Goal: Share content

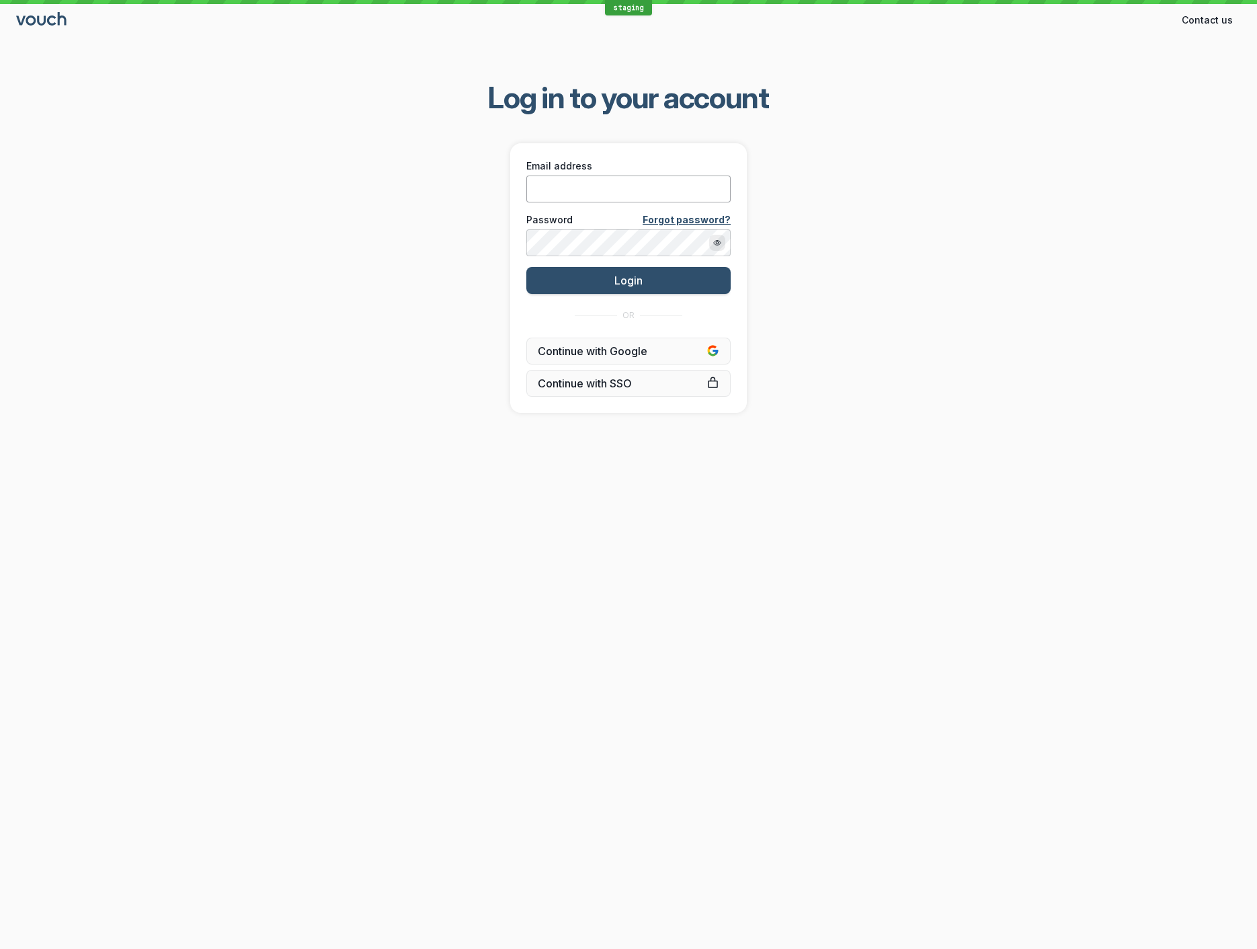
click at [596, 188] on input "Email address" at bounding box center [629, 189] width 204 height 27
type input "[EMAIL_ADDRESS][DOMAIN_NAME]"
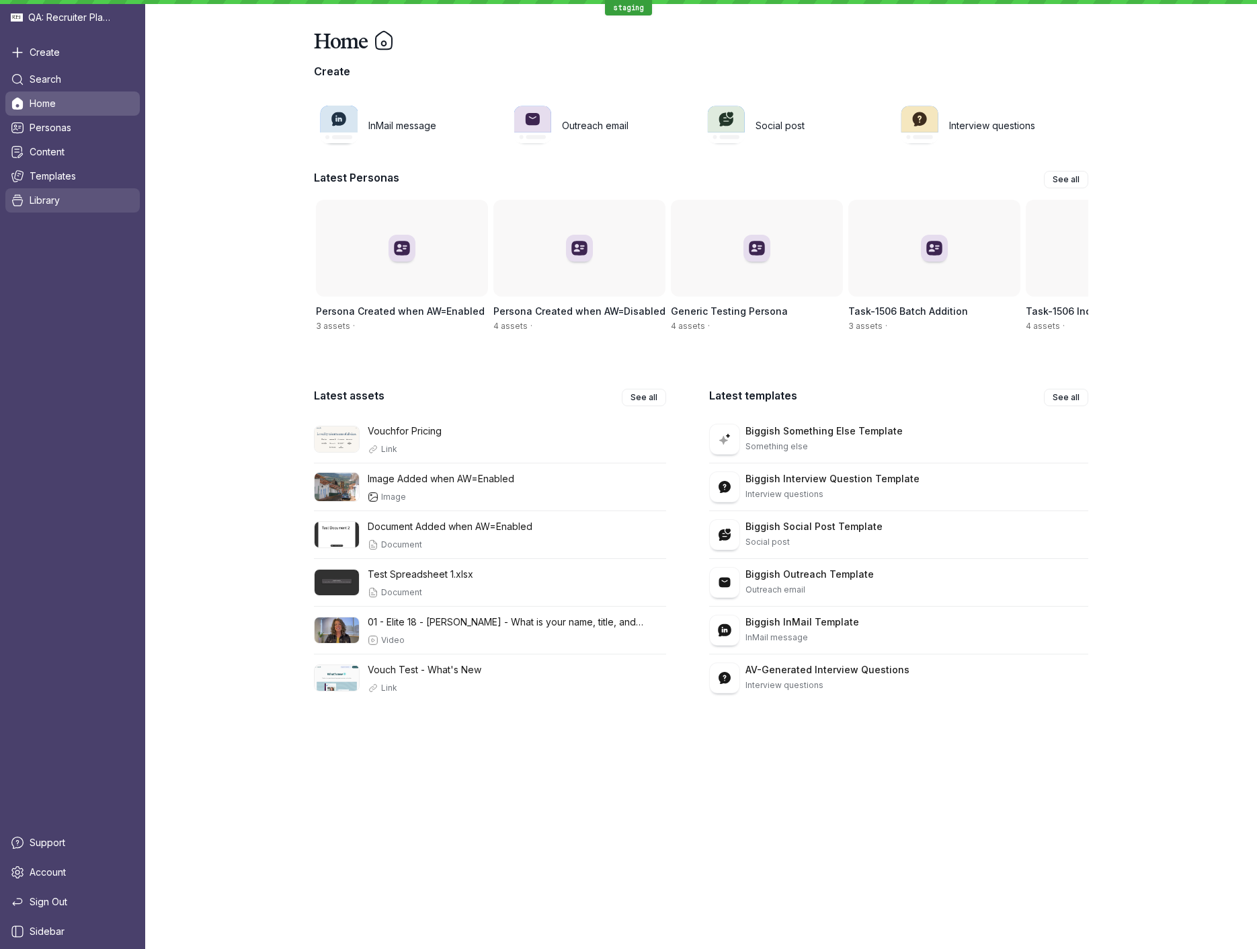
click at [59, 201] on span "Library" at bounding box center [45, 200] width 30 height 13
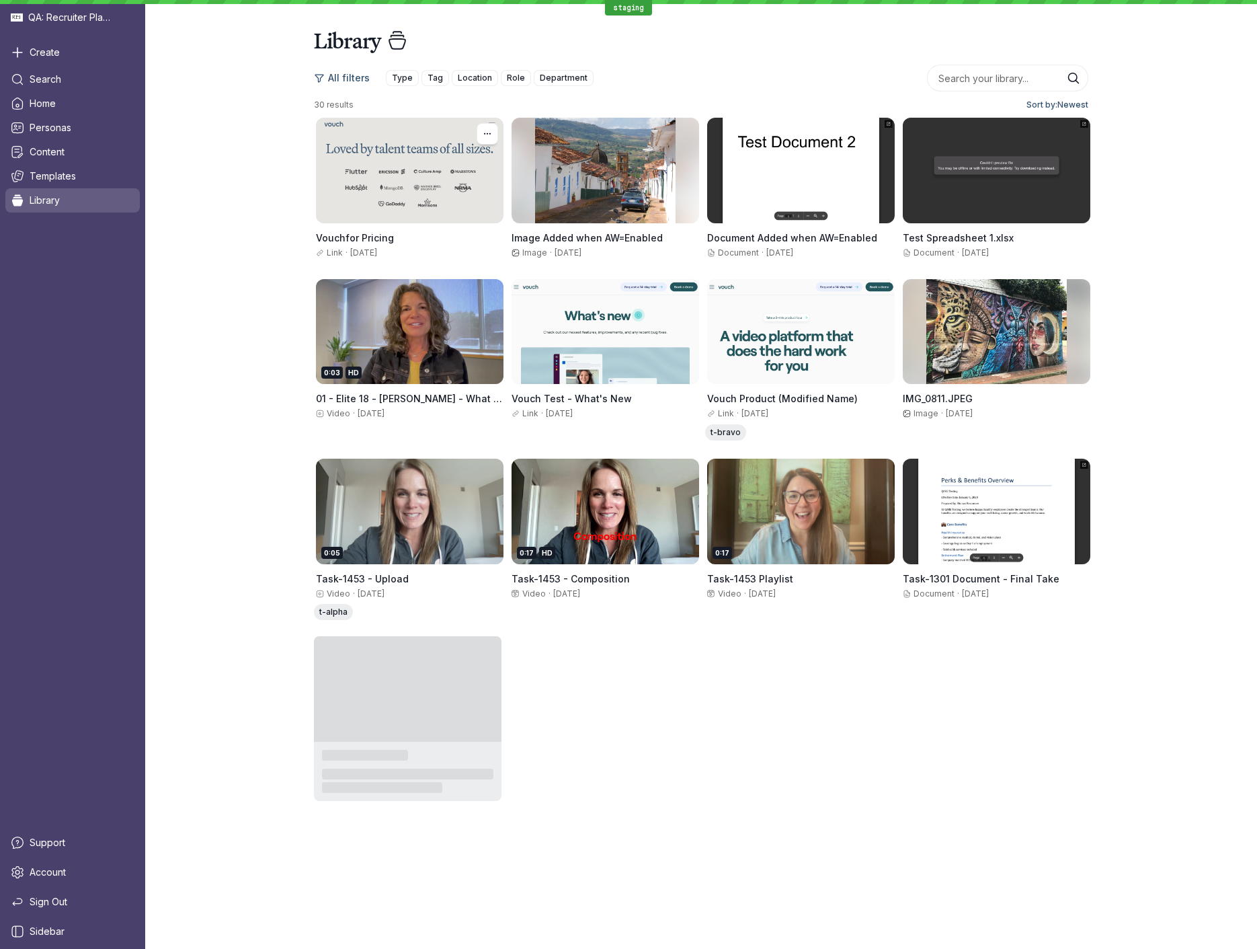
click at [364, 171] on div at bounding box center [410, 171] width 188 height 106
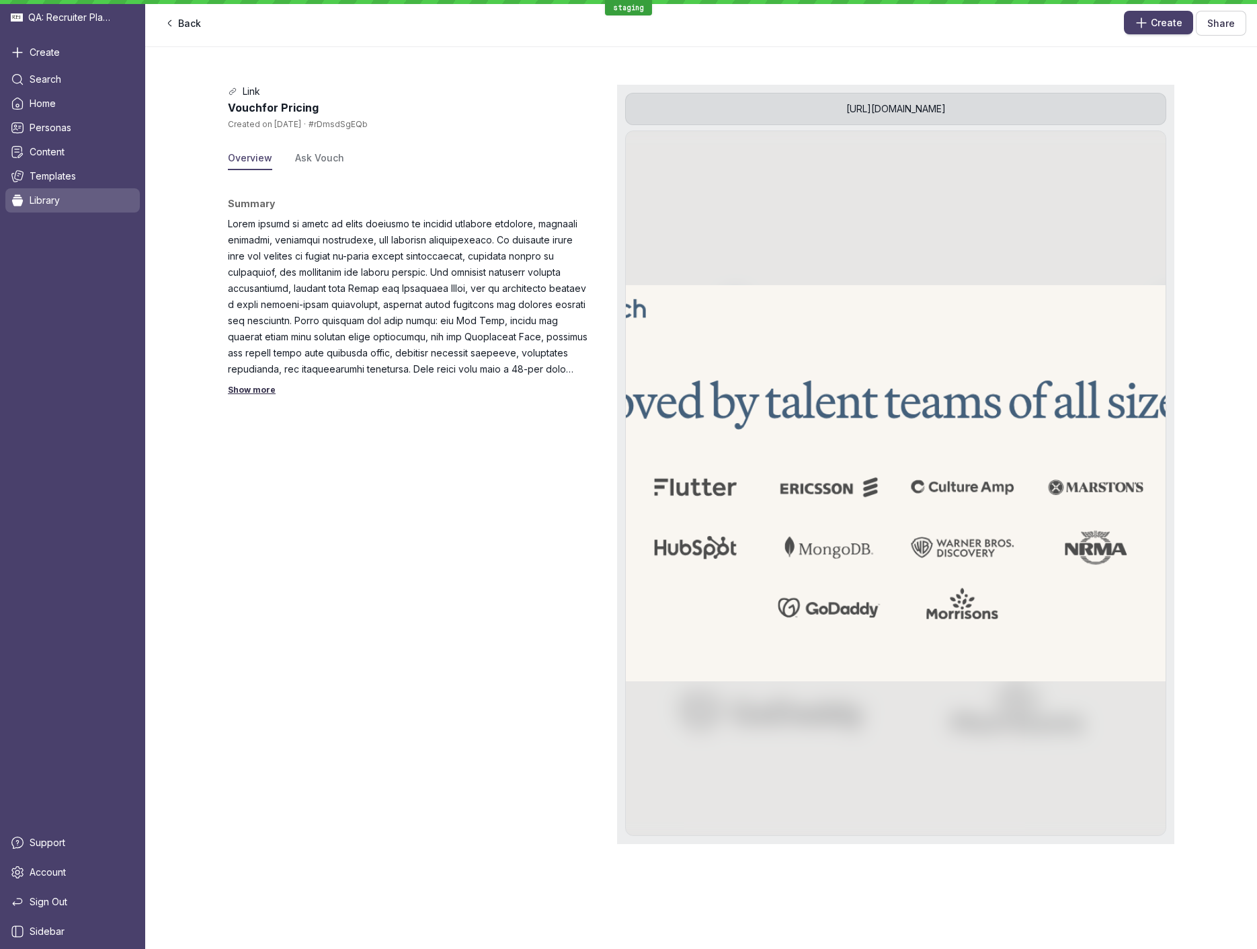
click at [1223, 25] on span "Share" at bounding box center [1222, 23] width 28 height 13
click at [1220, 402] on div "Link Vouchfor Pricing Created on [DATE] · #rDmsdSgEQb Overview Ask Vouch Summar…" at bounding box center [701, 464] width 1112 height 781
click at [1223, 26] on span "Share" at bounding box center [1222, 23] width 28 height 13
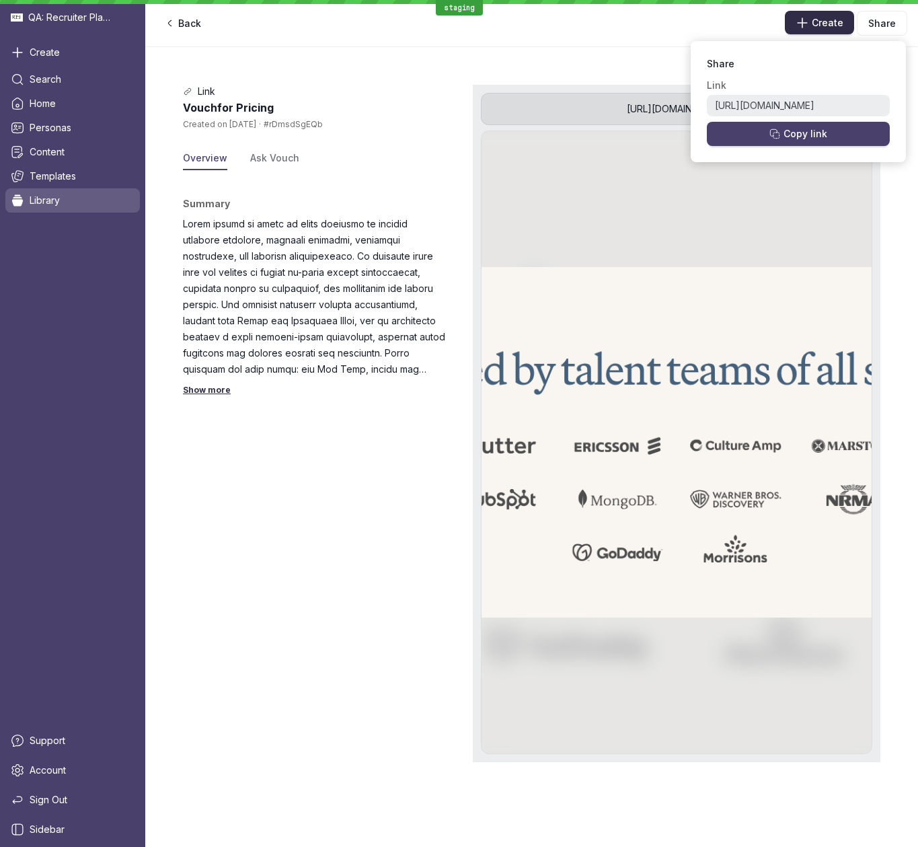
drag, startPoint x: 693, startPoint y: 23, endPoint x: 801, endPoint y: 24, distance: 108.3
click at [695, 22] on div "Back" at bounding box center [465, 24] width 618 height 22
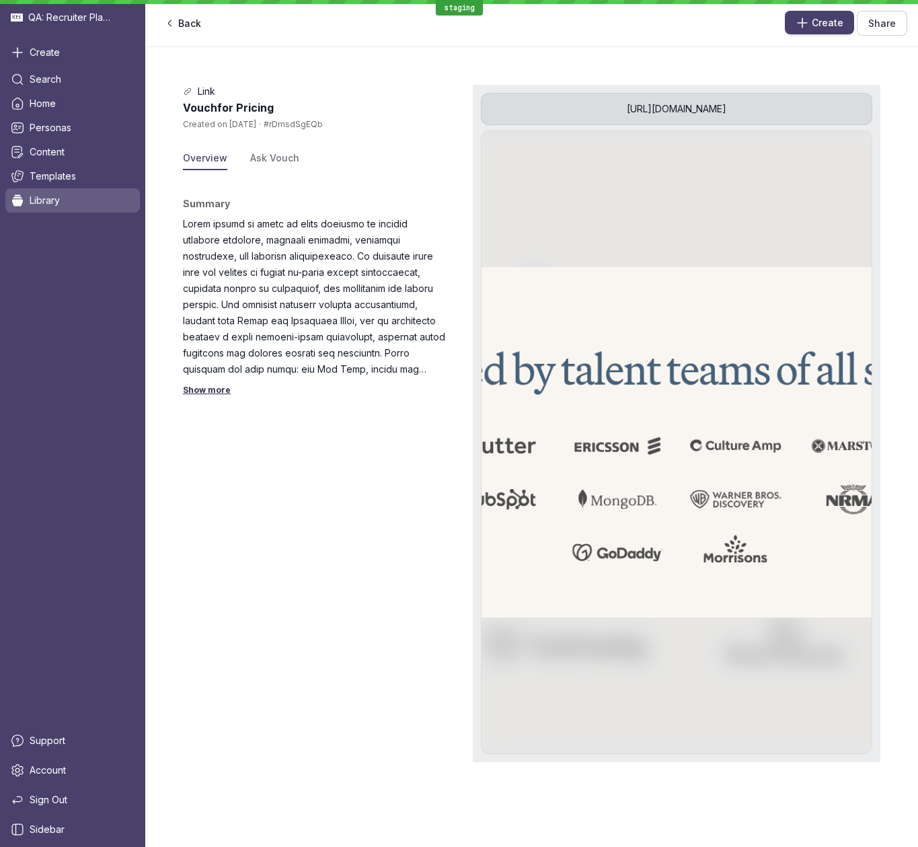
click at [878, 26] on span "Share" at bounding box center [882, 23] width 28 height 13
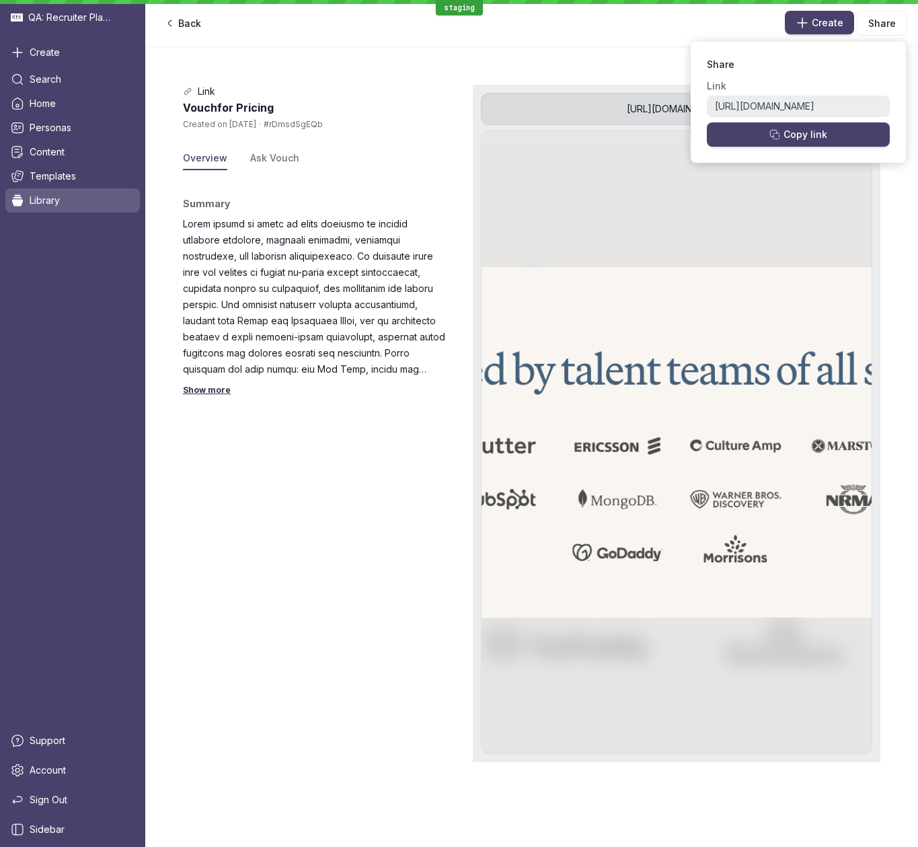
click at [415, 72] on div "Link Vouchfor Pricing Created on [DATE] · #rDmsdSgEQb Overview Ask Vouch Summar…" at bounding box center [531, 447] width 773 height 800
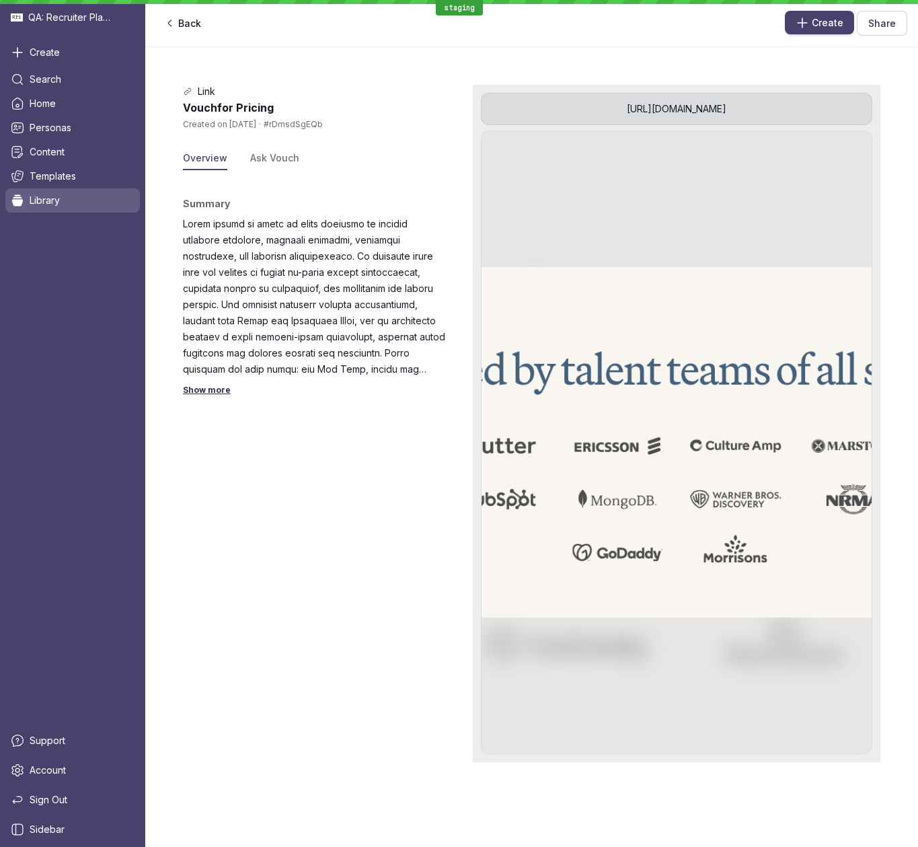
click at [873, 28] on span "Share" at bounding box center [882, 23] width 28 height 13
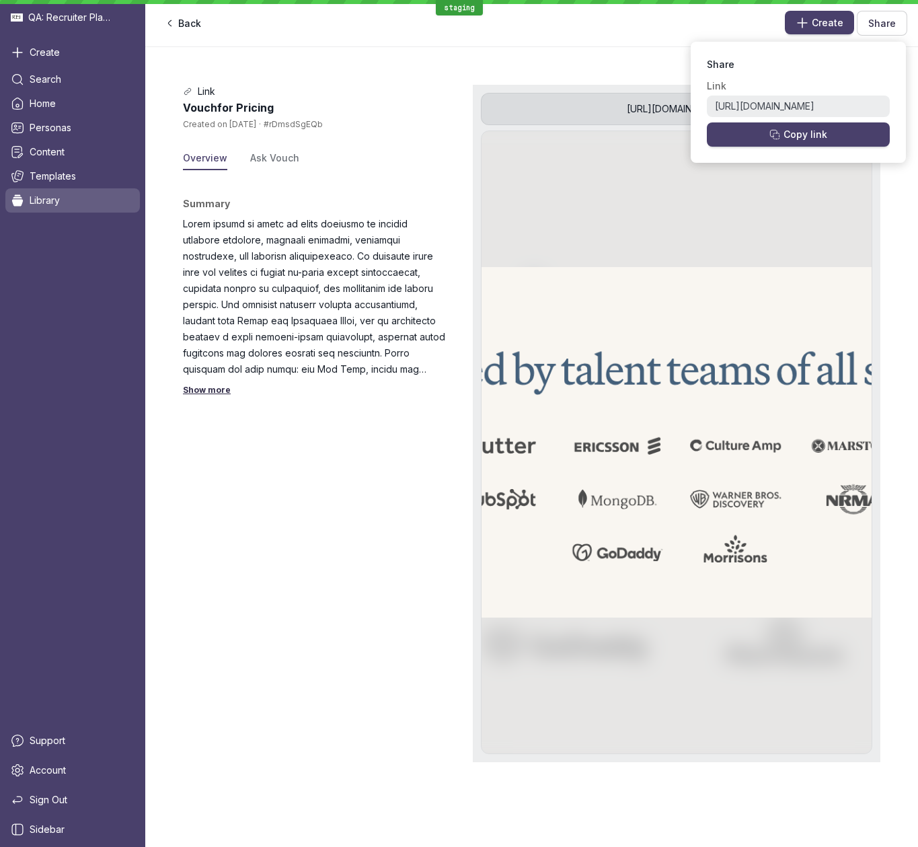
click at [873, 28] on span "Share" at bounding box center [882, 23] width 28 height 13
